Goal: Navigation & Orientation: Go to known website

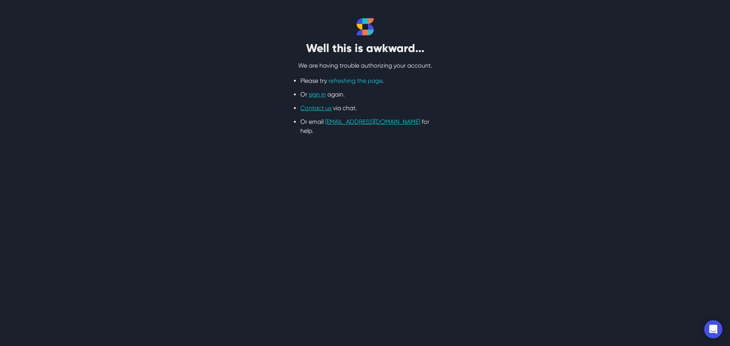
click at [366, 83] on link "refreshing the page" at bounding box center [356, 80] width 54 height 7
click at [316, 95] on link "sign in" at bounding box center [317, 94] width 17 height 7
click at [317, 95] on link "sign in" at bounding box center [317, 94] width 17 height 7
click at [322, 92] on link "sign in" at bounding box center [317, 94] width 17 height 7
